Goal: Task Accomplishment & Management: Manage account settings

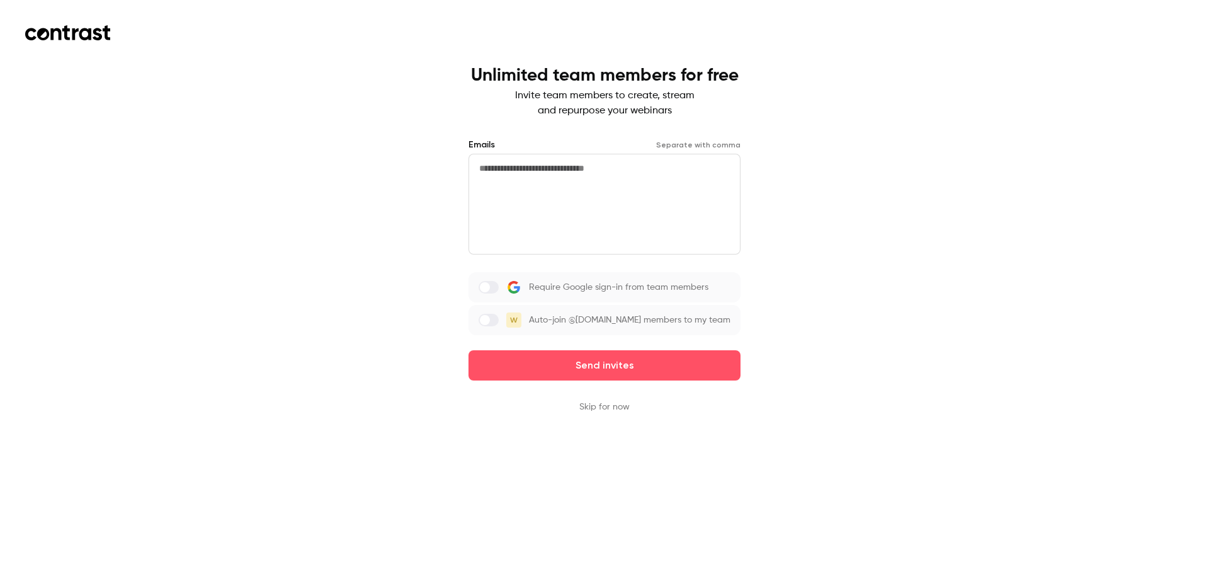
click at [603, 413] on button "Skip for now" at bounding box center [604, 406] width 50 height 13
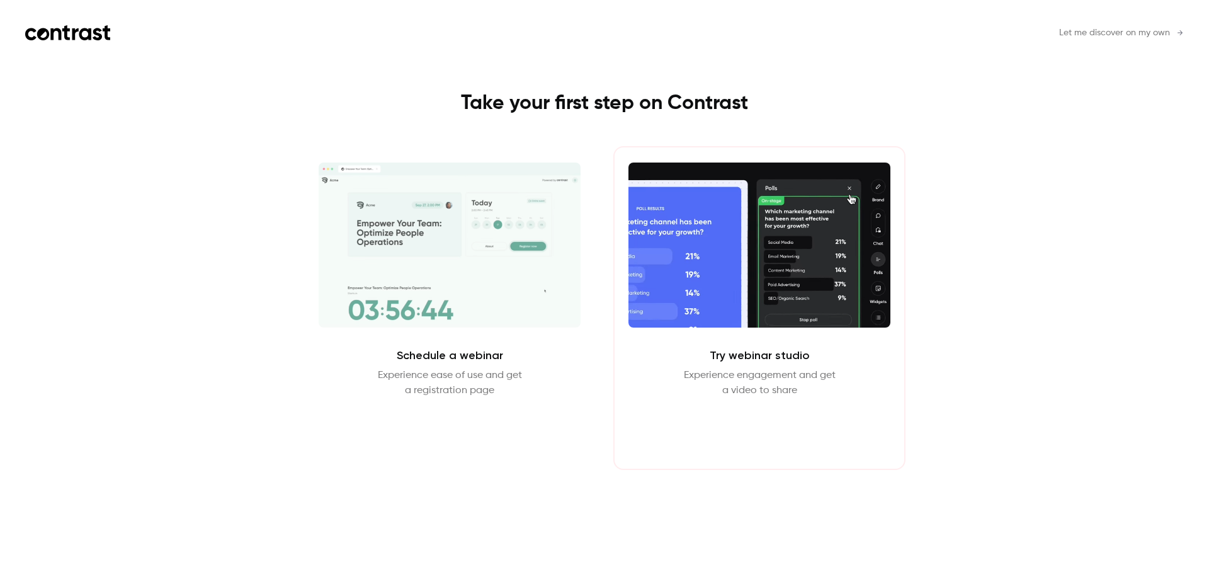
click at [759, 427] on button "Enter Studio" at bounding box center [759, 428] width 81 height 30
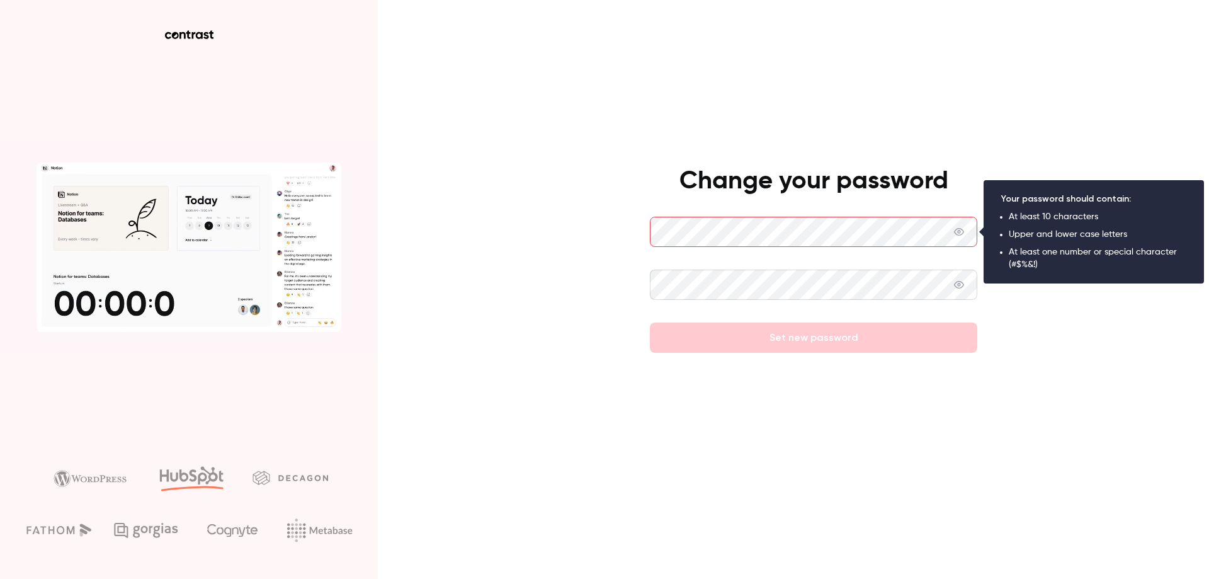
click at [1058, 356] on div "Change your password Set new password" at bounding box center [604, 289] width 1209 height 579
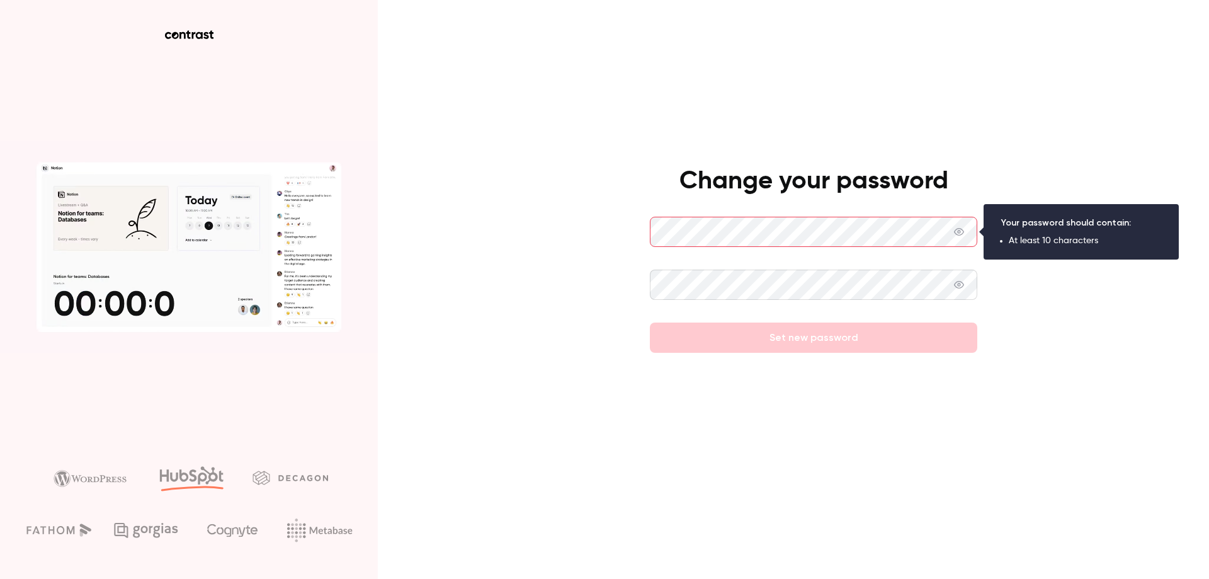
click at [960, 231] on icon at bounding box center [959, 232] width 10 height 8
click at [1012, 351] on div "Change your password Set new password" at bounding box center [604, 289] width 1209 height 579
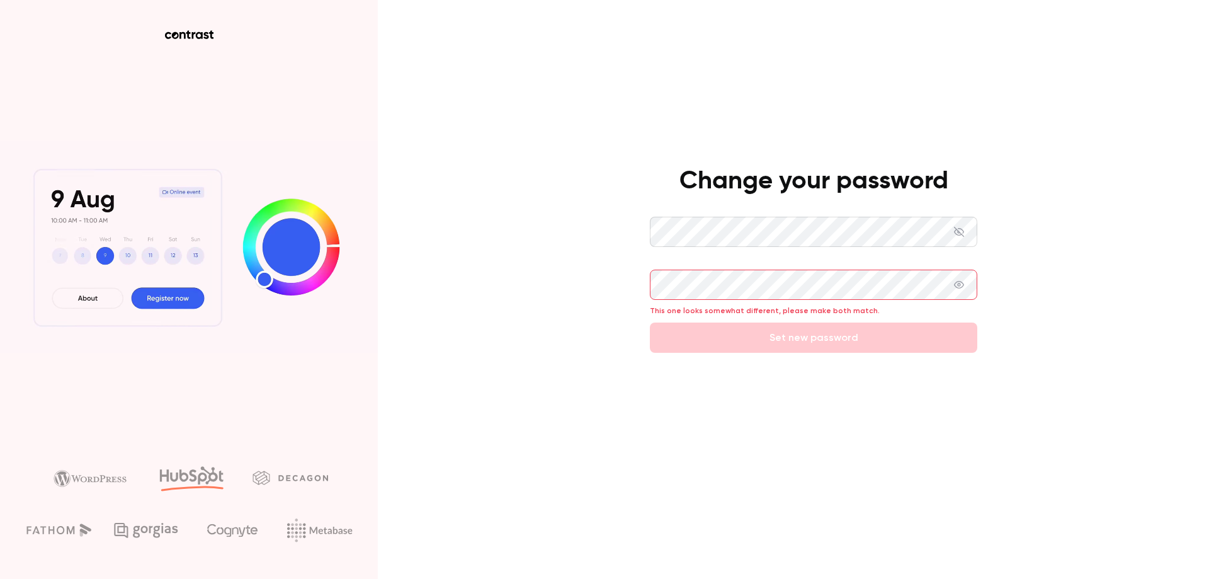
click at [579, 255] on div "Change your password This one looks somewhat different, please make both match.…" at bounding box center [604, 289] width 1209 height 579
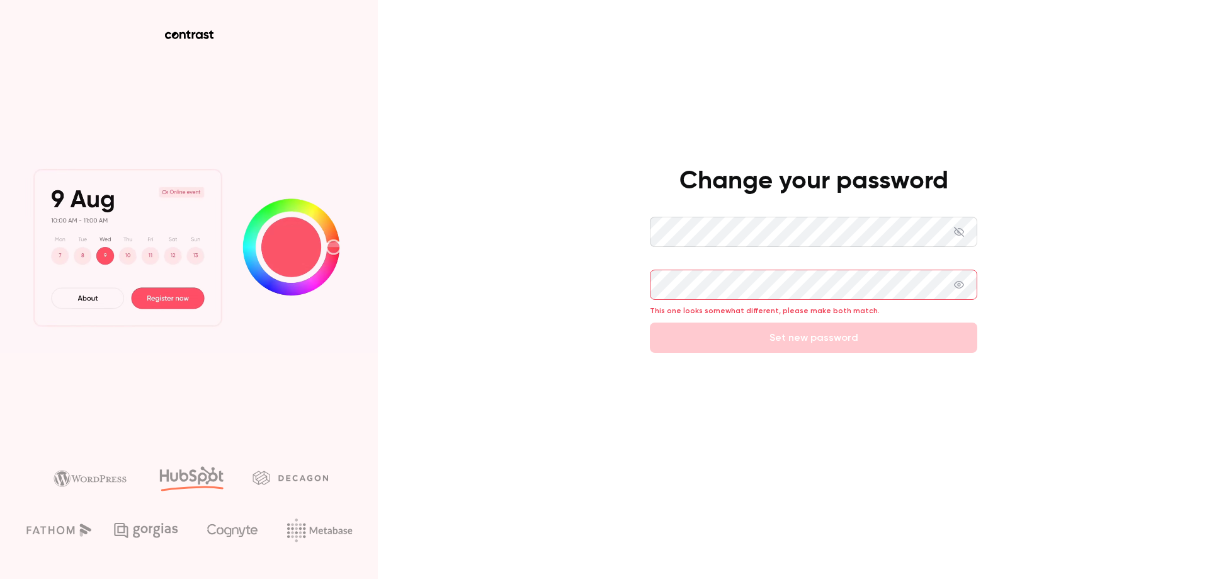
click at [611, 286] on div "Change your password This one looks somewhat different, please make both match.…" at bounding box center [604, 289] width 1209 height 579
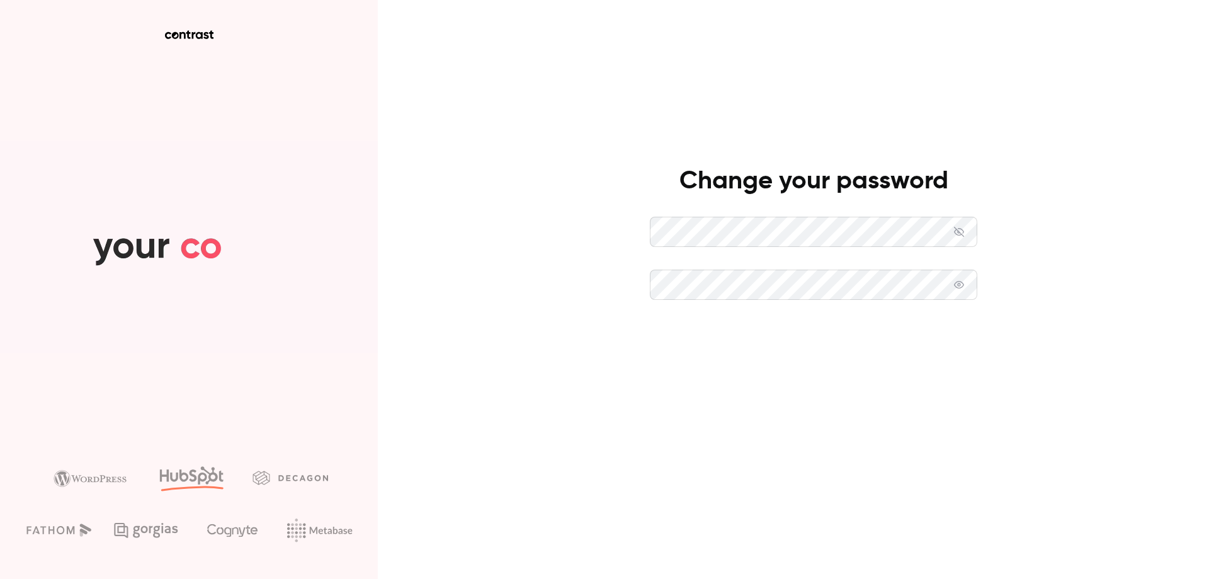
click at [781, 341] on button "Set new password" at bounding box center [813, 337] width 327 height 30
